Goal: Find specific page/section: Locate item on page

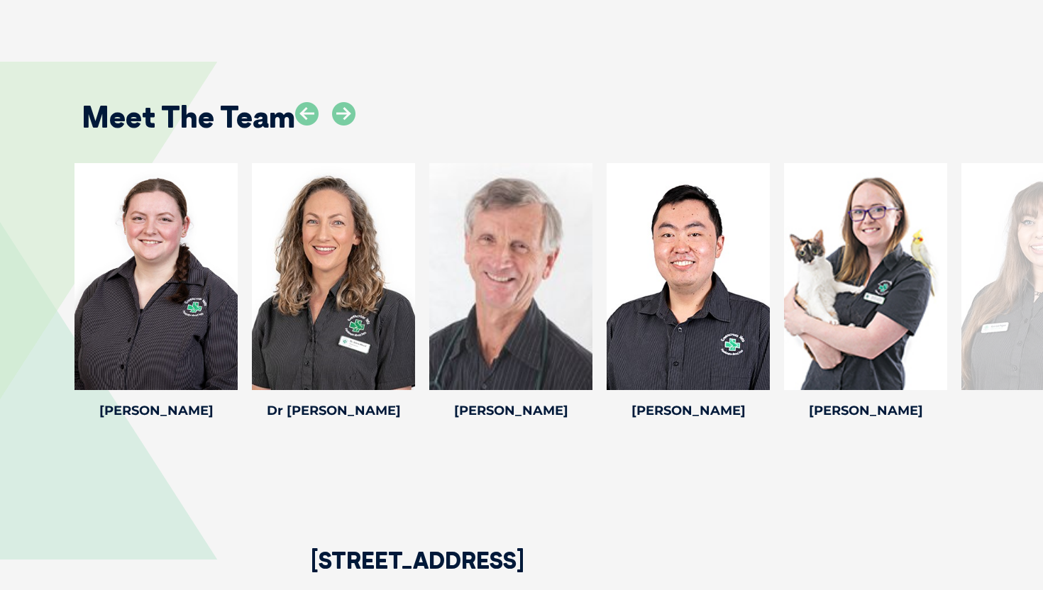
scroll to position [2168, 0]
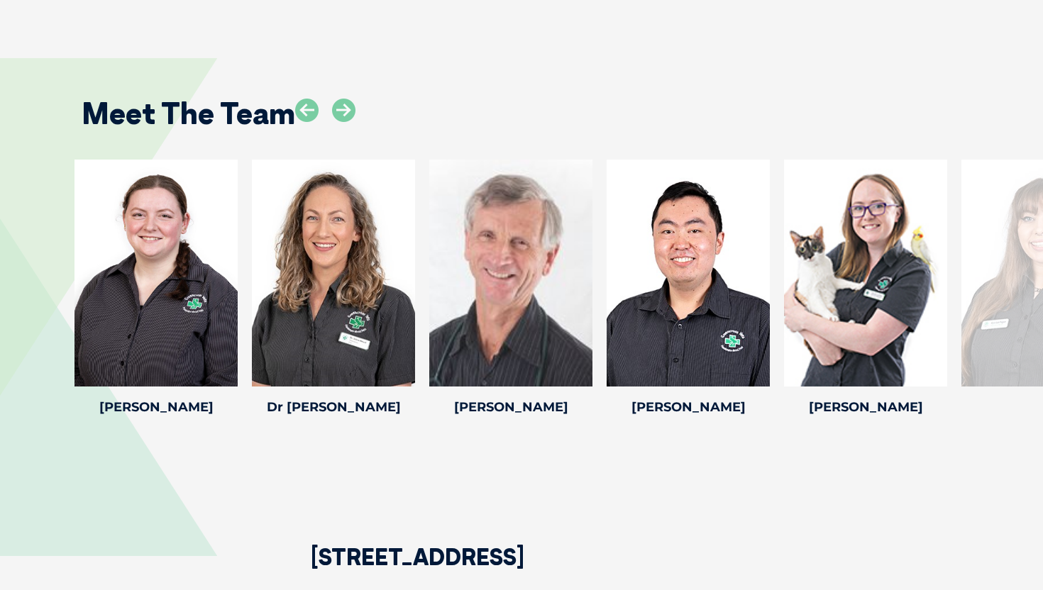
click at [1021, 226] on div at bounding box center [1042, 273] width 163 height 227
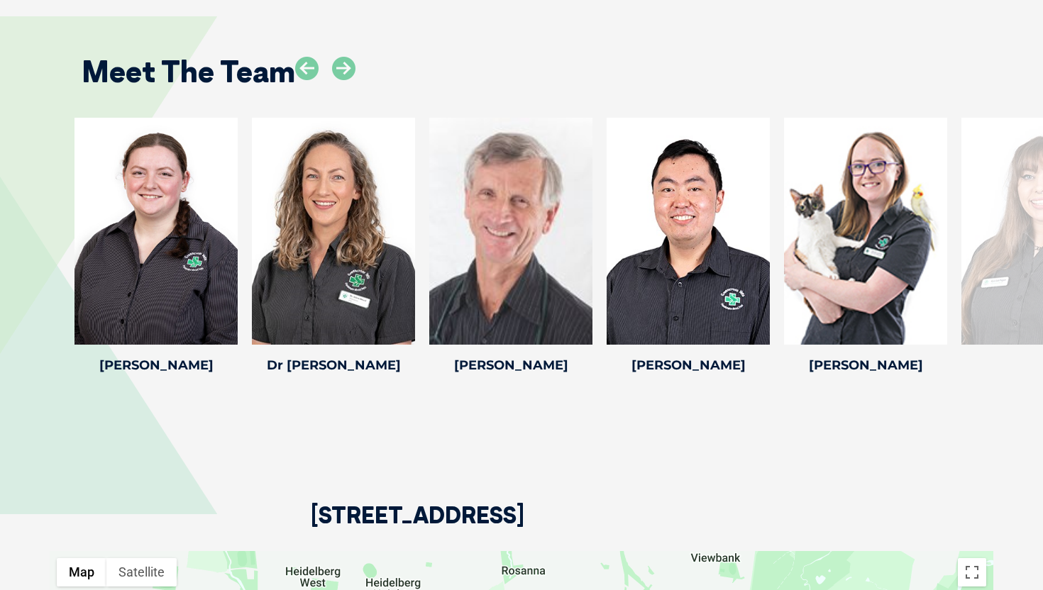
scroll to position [2210, 0]
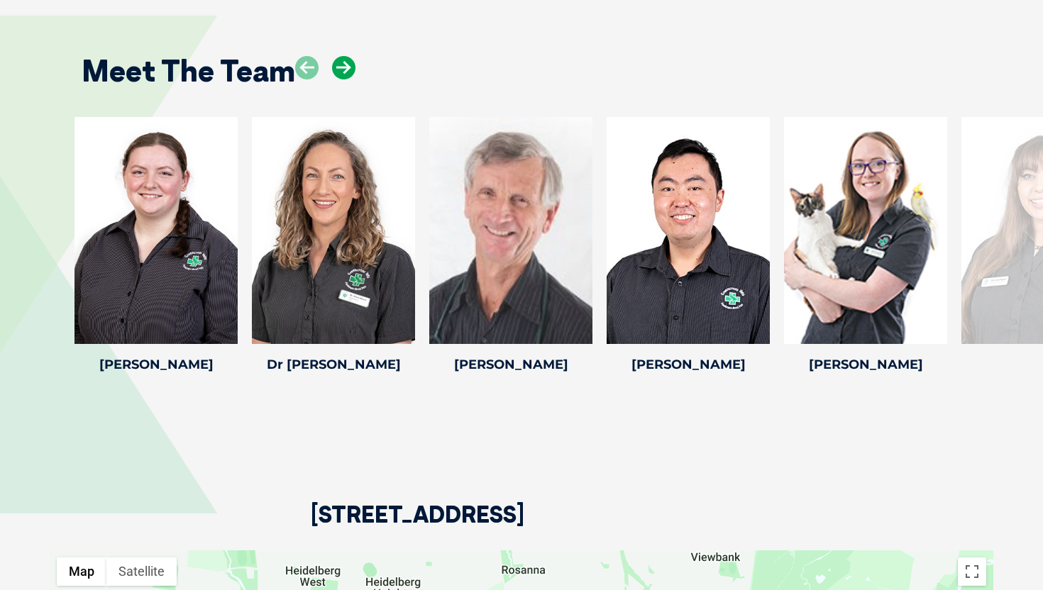
click at [338, 57] on icon at bounding box center [343, 67] width 23 height 23
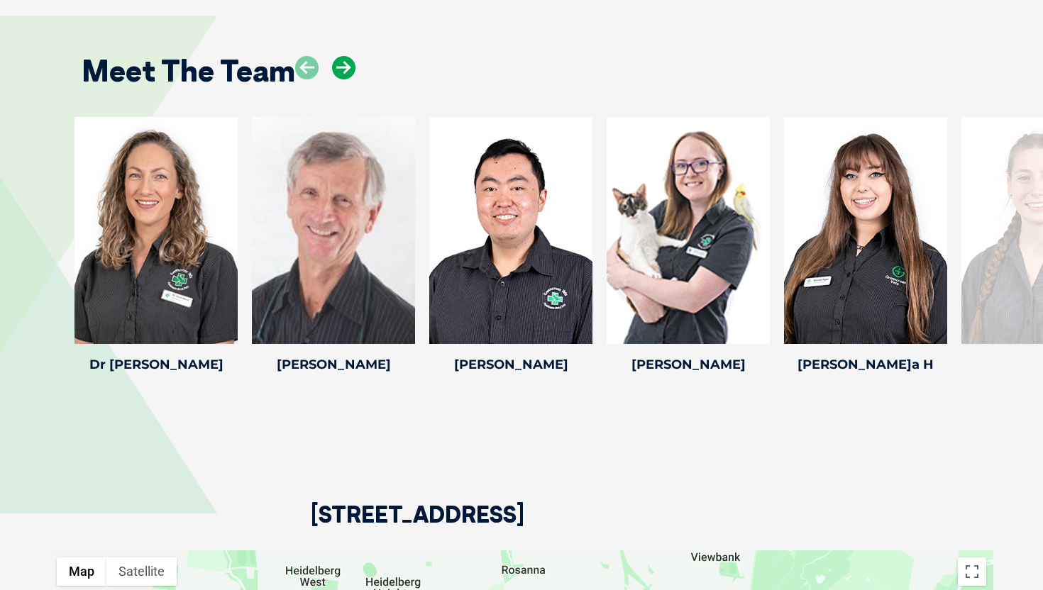
click at [338, 57] on icon at bounding box center [343, 67] width 23 height 23
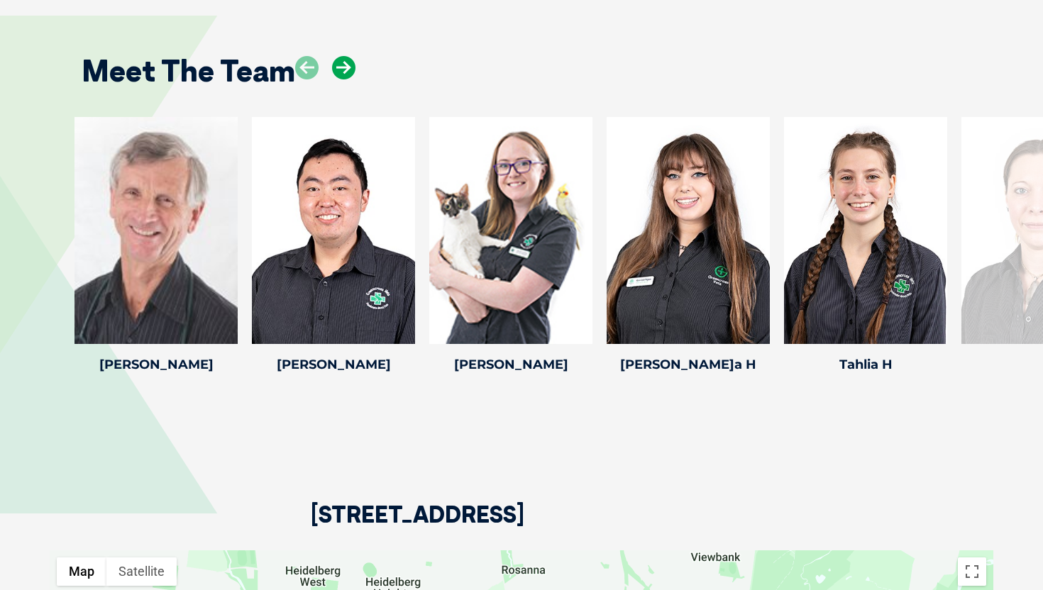
click at [338, 57] on icon at bounding box center [343, 67] width 23 height 23
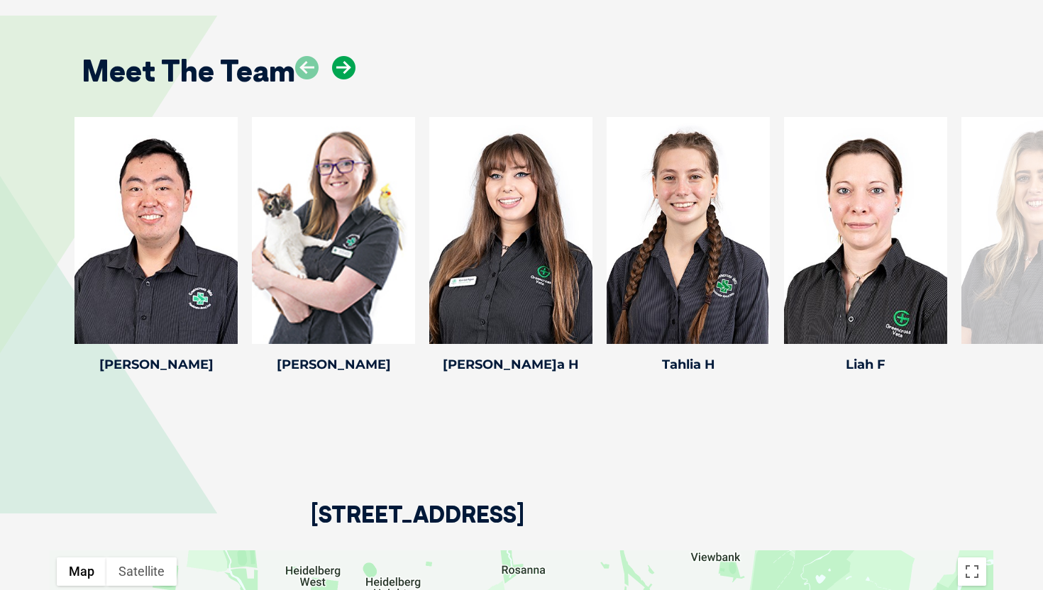
click at [338, 57] on icon at bounding box center [343, 67] width 23 height 23
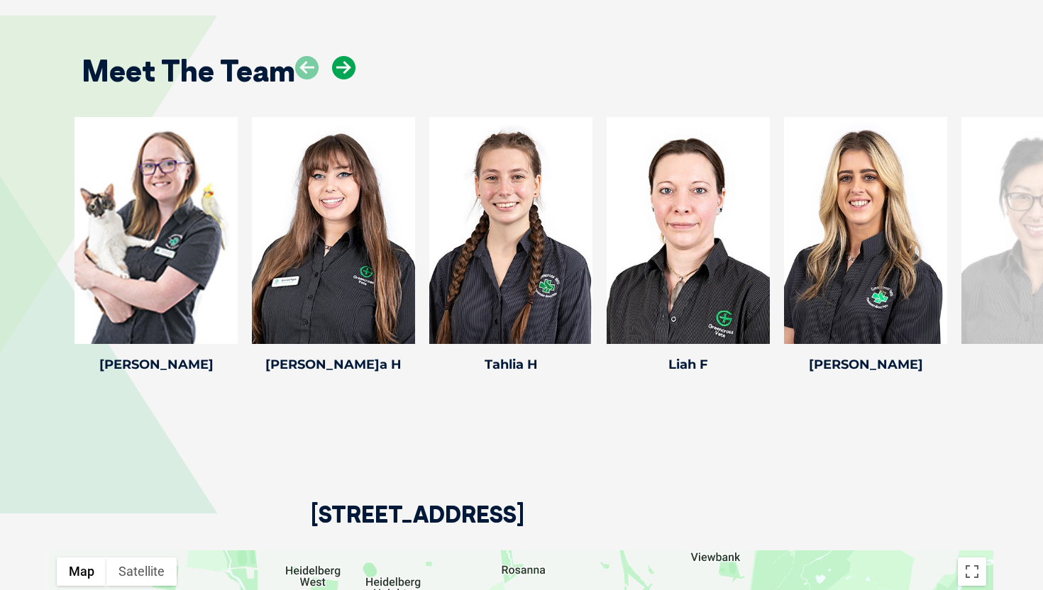
click at [346, 56] on icon at bounding box center [343, 67] width 23 height 23
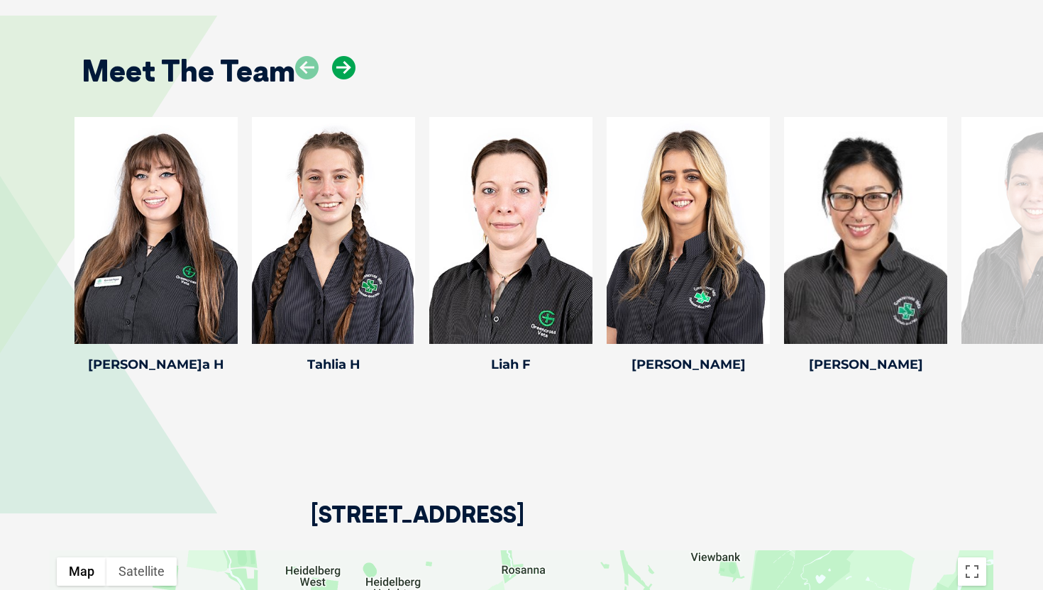
click at [346, 56] on icon at bounding box center [343, 67] width 23 height 23
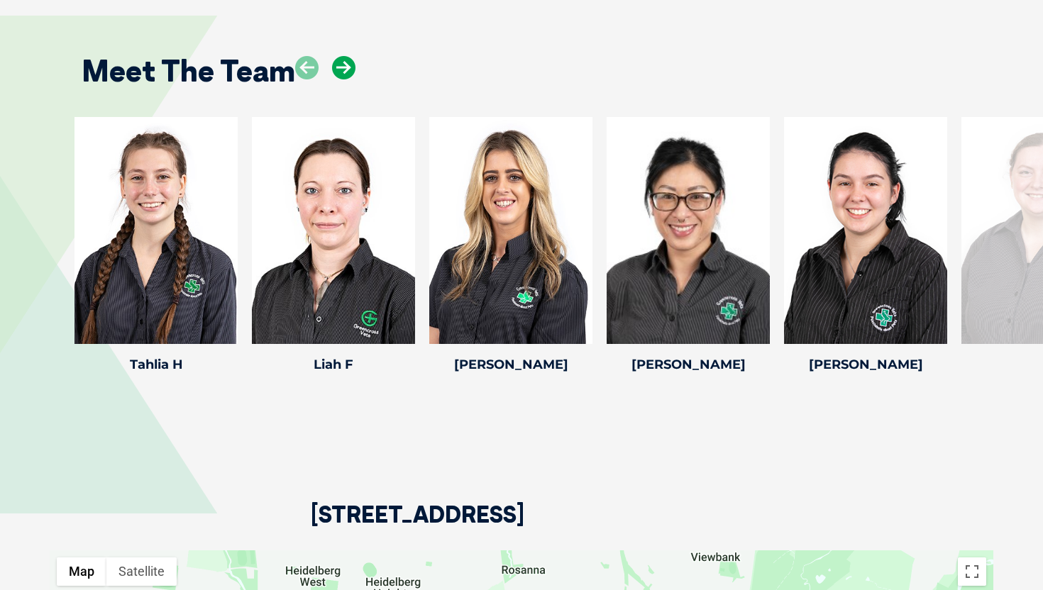
click at [346, 56] on icon at bounding box center [343, 67] width 23 height 23
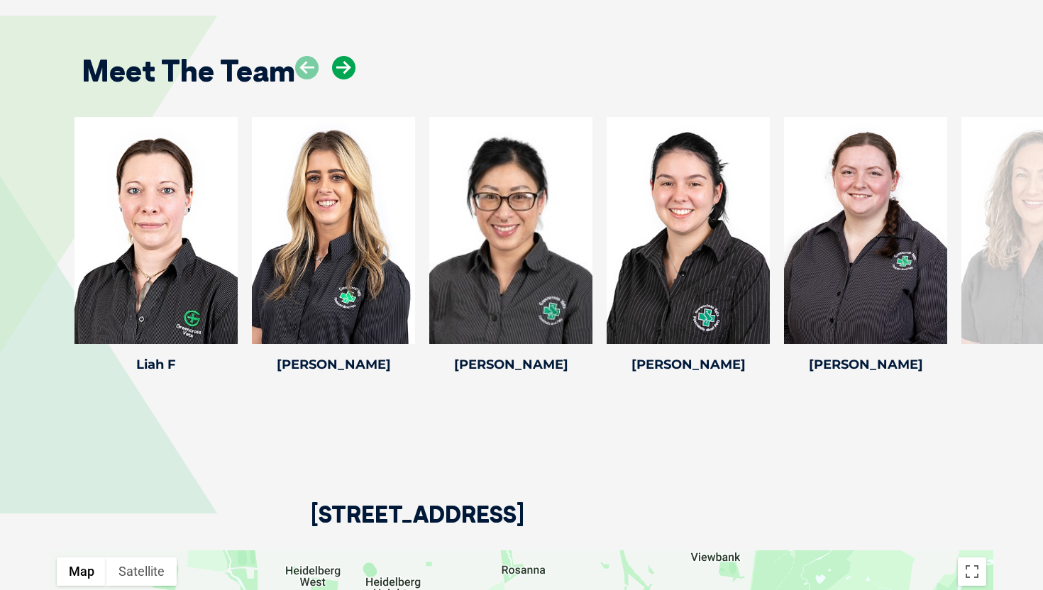
click at [346, 56] on icon at bounding box center [343, 67] width 23 height 23
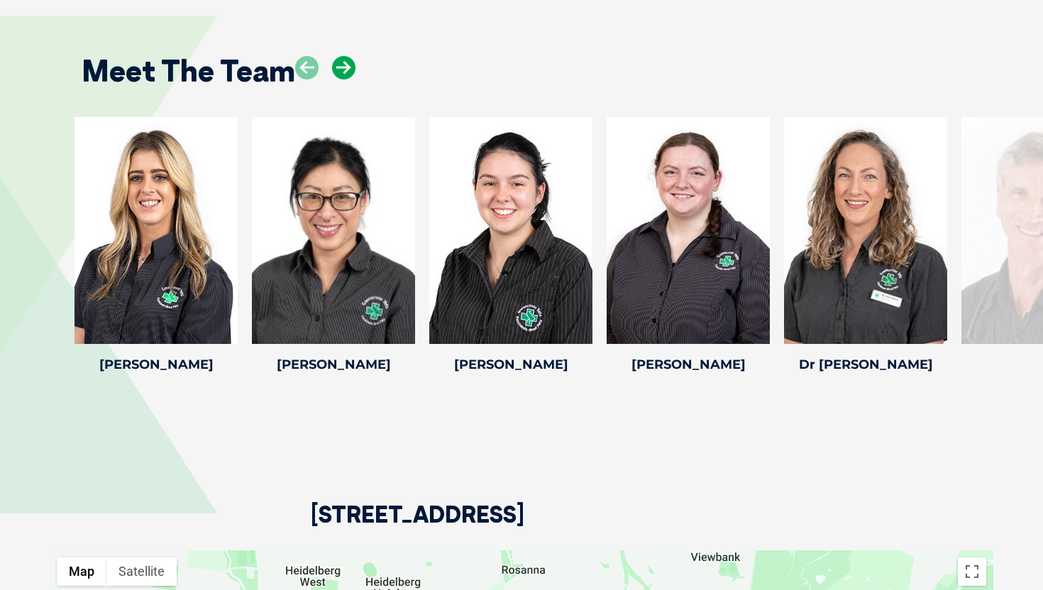
click at [346, 56] on icon at bounding box center [343, 67] width 23 height 23
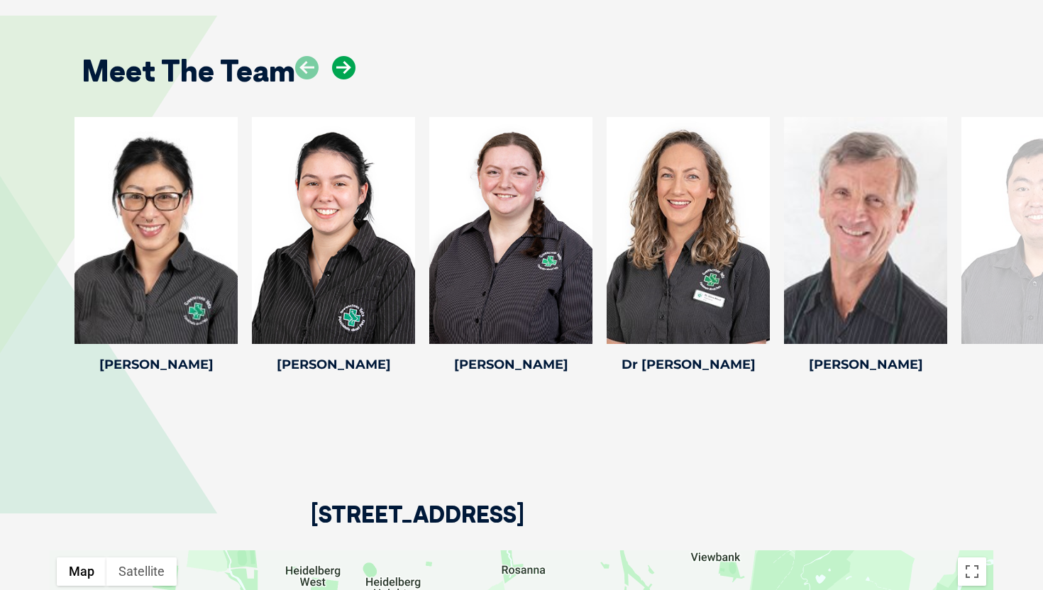
click at [346, 56] on icon at bounding box center [343, 67] width 23 height 23
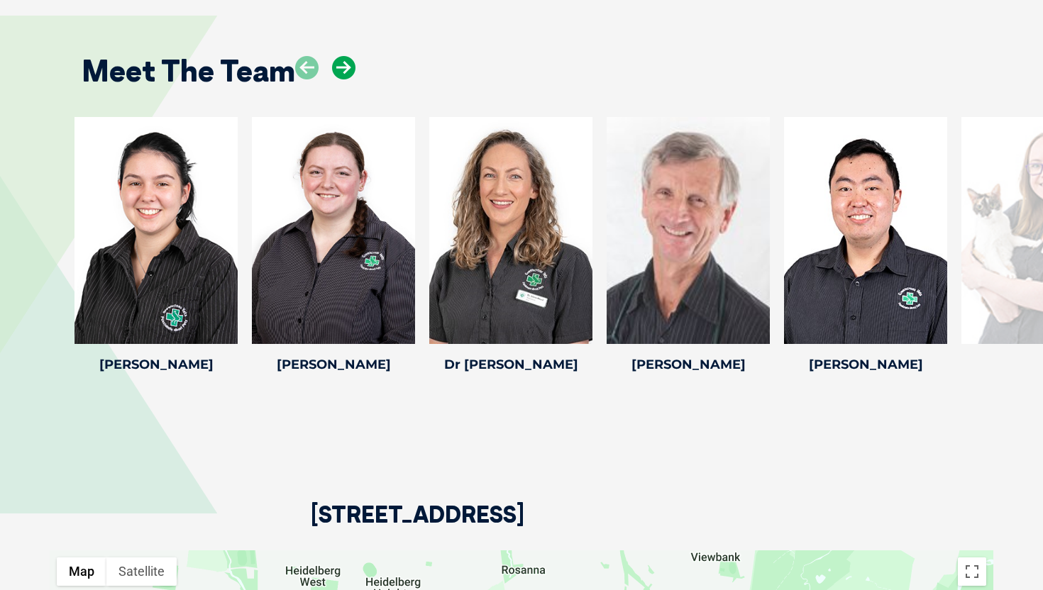
click at [346, 56] on icon at bounding box center [343, 67] width 23 height 23
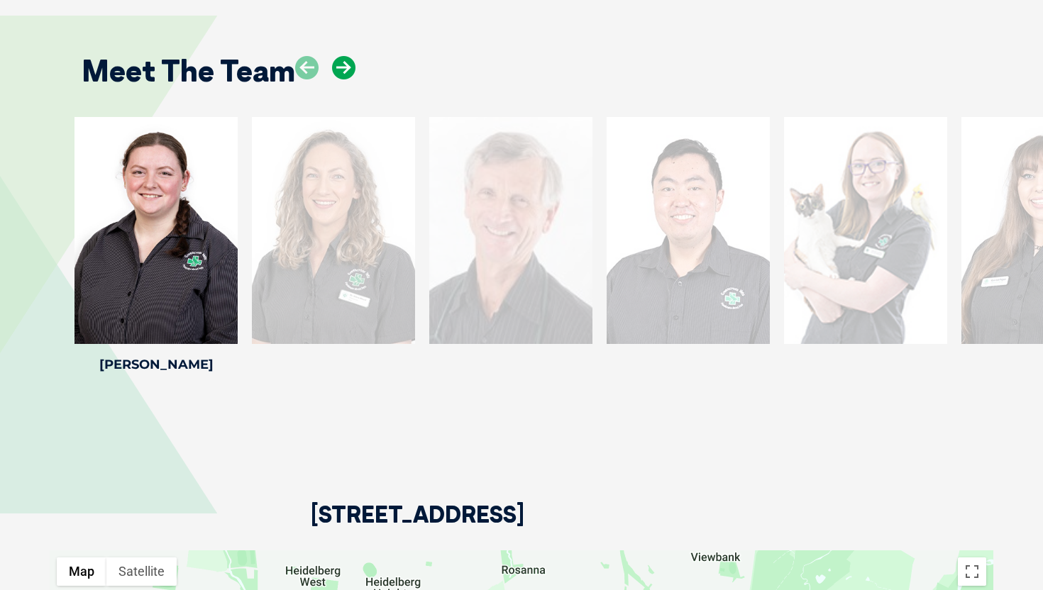
click at [335, 56] on icon at bounding box center [343, 67] width 23 height 23
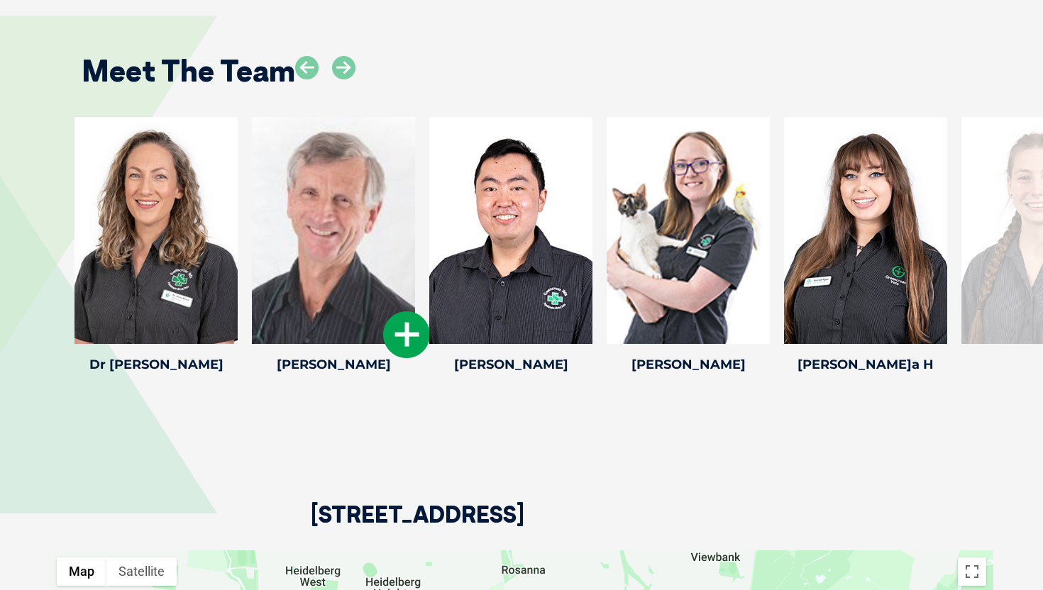
click at [392, 323] on icon at bounding box center [406, 334] width 47 height 47
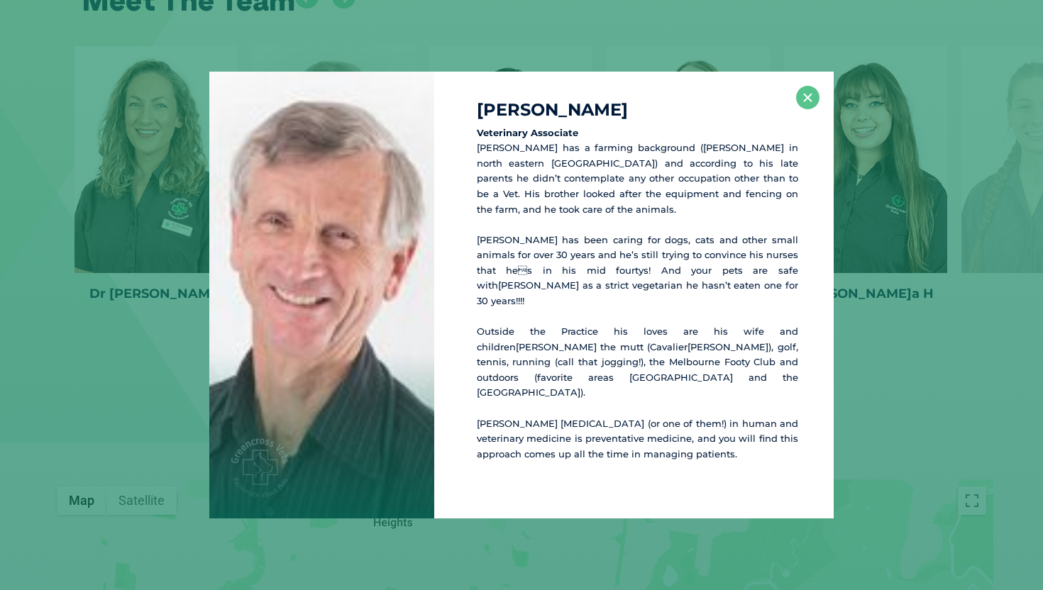
scroll to position [2282, 0]
click at [805, 109] on button "×" at bounding box center [807, 97] width 23 height 23
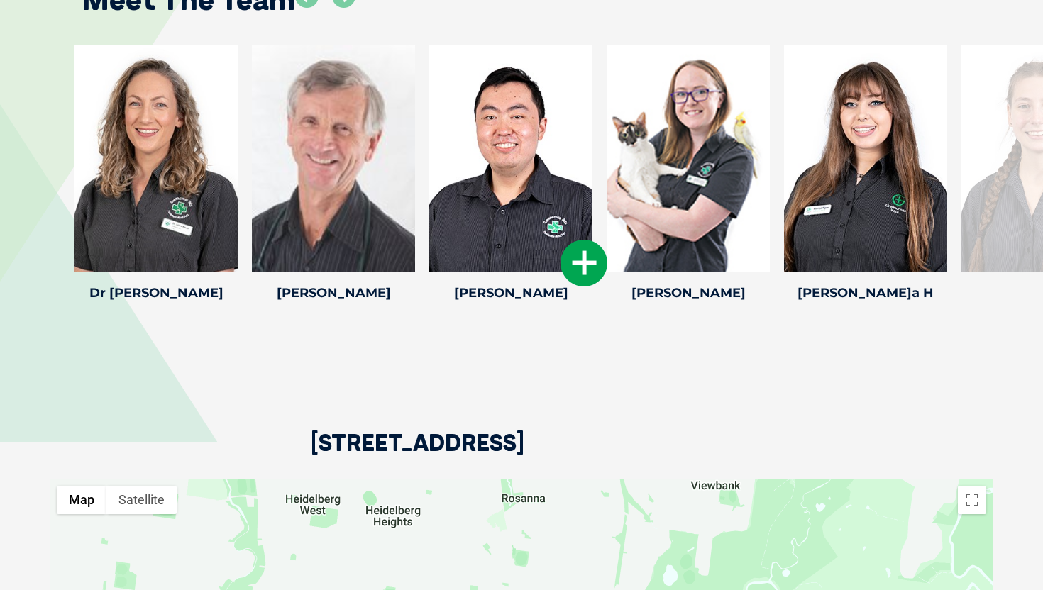
click at [583, 245] on icon at bounding box center [584, 263] width 47 height 47
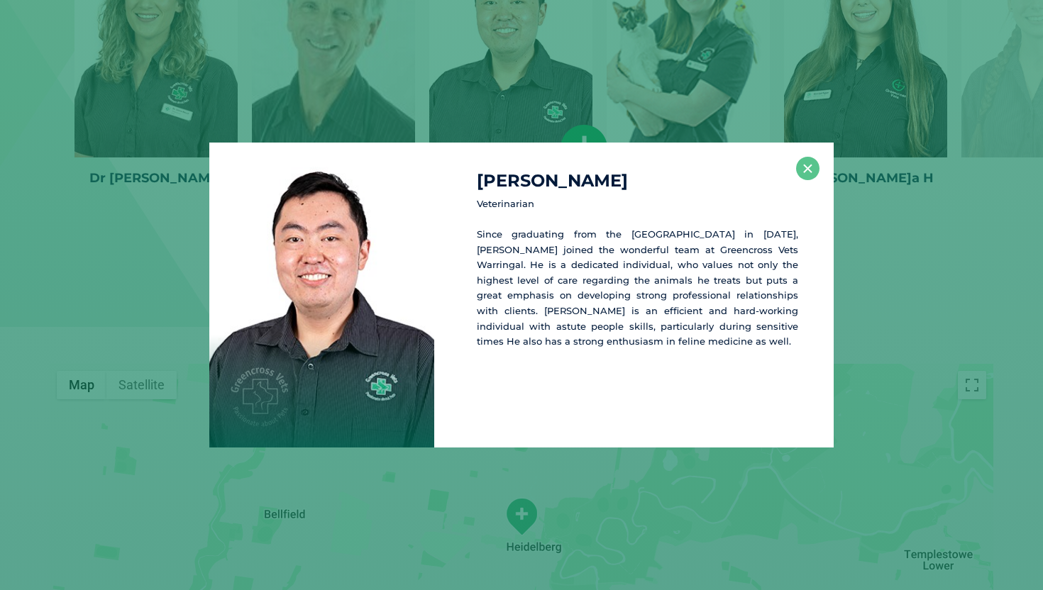
scroll to position [2398, 0]
click at [805, 167] on button "×" at bounding box center [807, 168] width 23 height 23
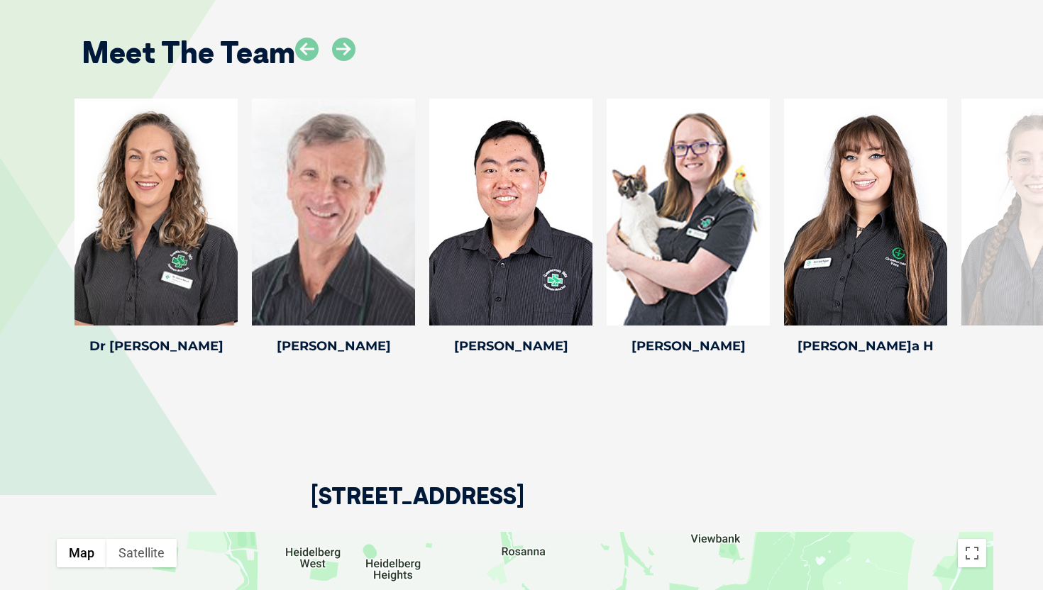
scroll to position [2220, 0]
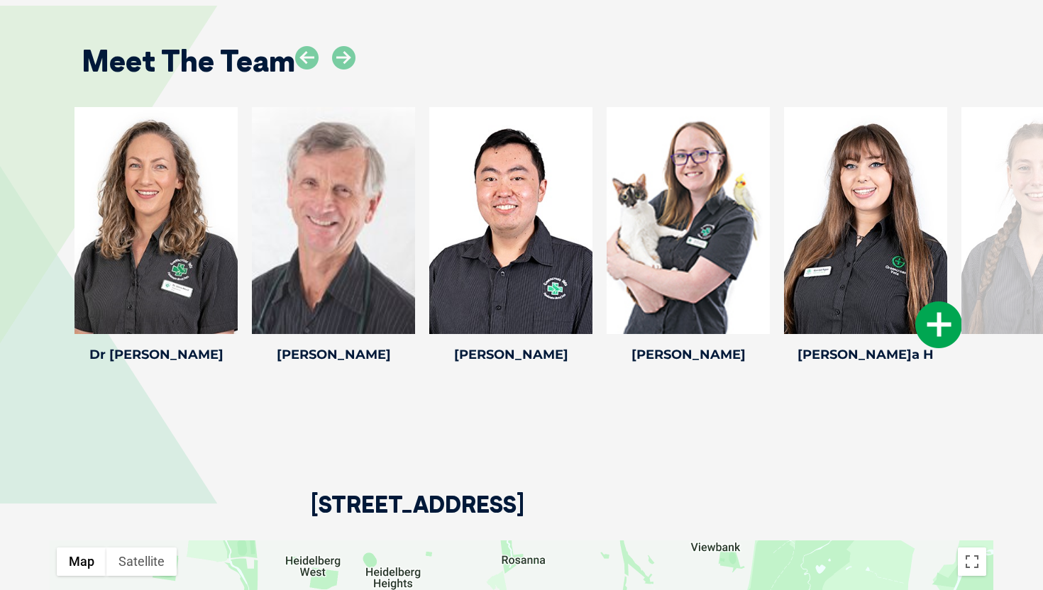
click at [933, 282] on div at bounding box center [865, 220] width 163 height 227
click at [932, 304] on icon at bounding box center [938, 325] width 47 height 47
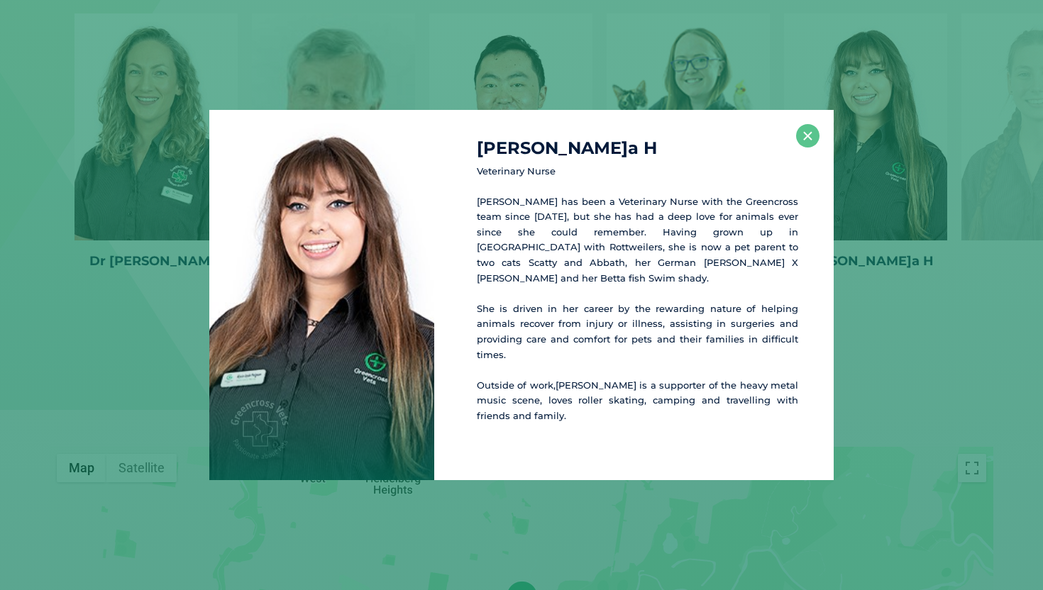
scroll to position [2316, 0]
click at [808, 140] on button "×" at bounding box center [807, 135] width 23 height 23
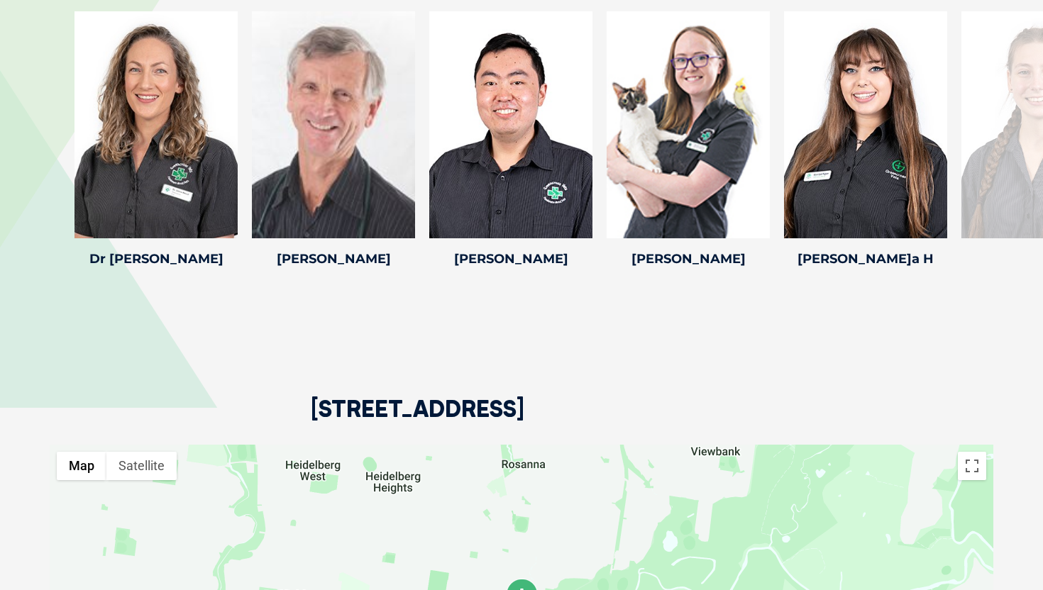
click at [1007, 116] on div at bounding box center [1042, 124] width 163 height 227
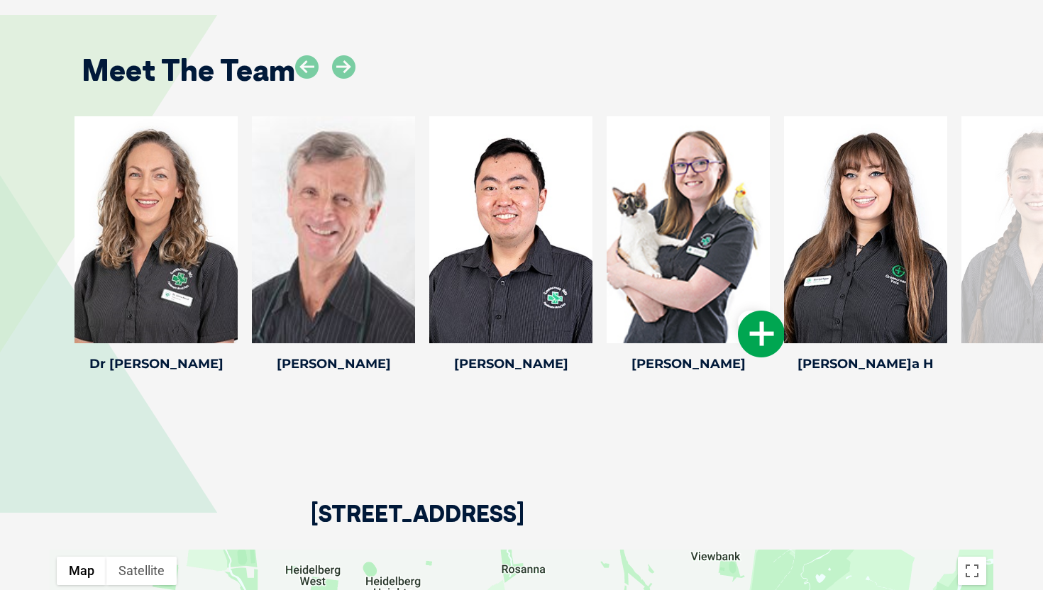
scroll to position [2209, 0]
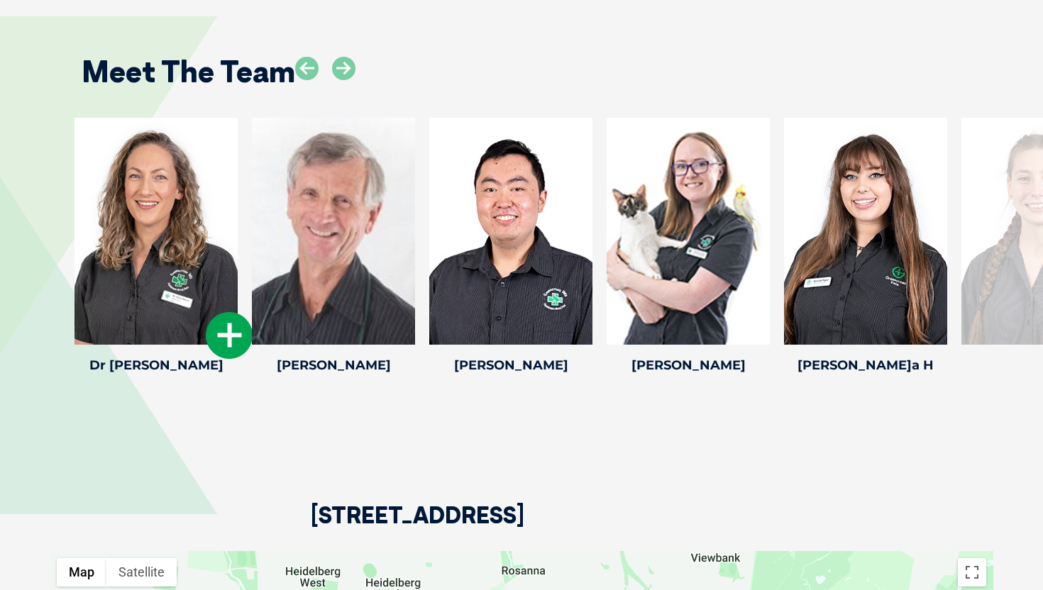
click at [219, 312] on icon at bounding box center [229, 335] width 47 height 47
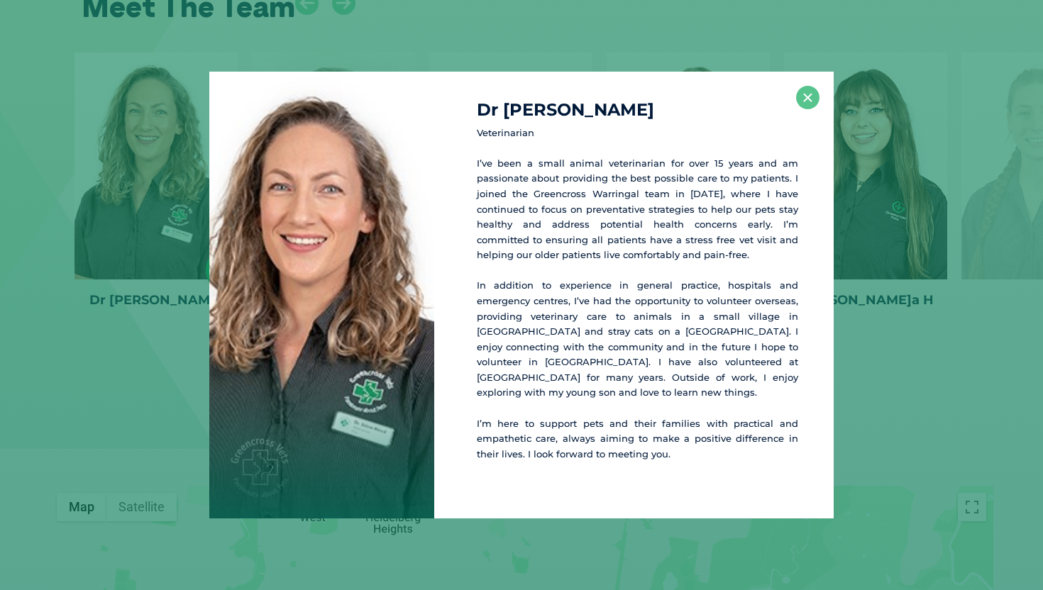
scroll to position [2275, 0]
click at [131, 359] on div "Dr[PERSON_NAME] Veterinarian I’ve been a small animal veterinarian for over 15 …" at bounding box center [522, 296] width 1032 height 448
